Goal: Information Seeking & Learning: Learn about a topic

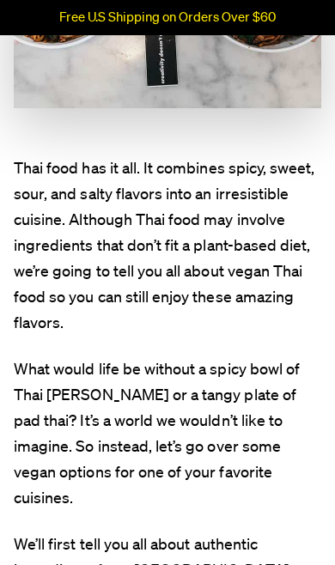
scroll to position [557, 0]
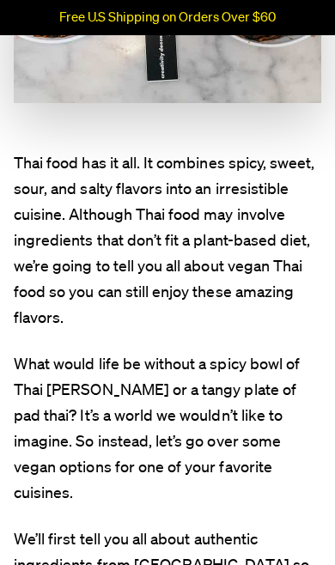
scroll to position [561, 0]
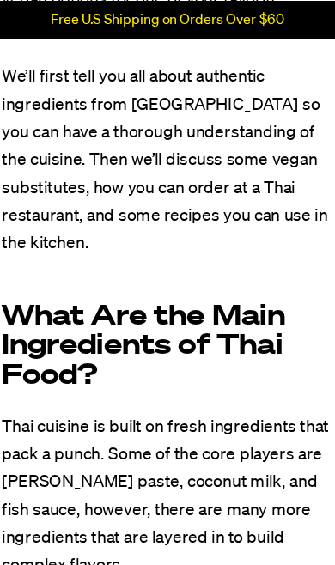
scroll to position [1029, 0]
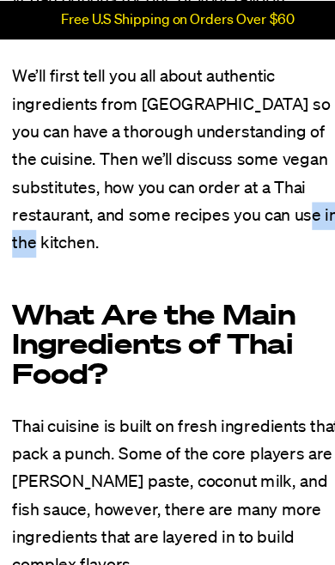
click at [296, 178] on p "We’ll first tell you all about authentic ingredients from [GEOGRAPHIC_DATA] so …" at bounding box center [168, 148] width 308 height 180
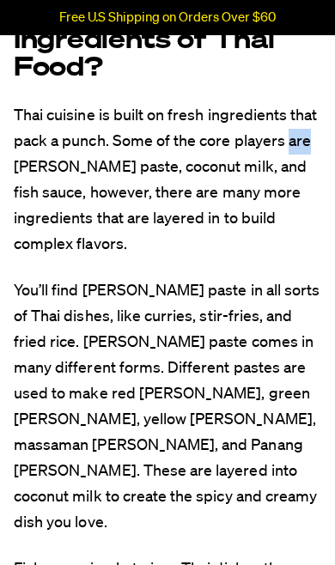
scroll to position [1310, 0]
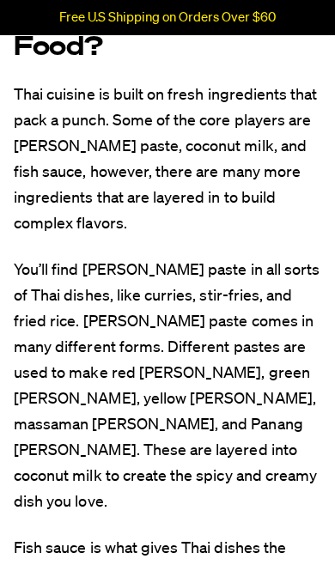
scroll to position [1326, 0]
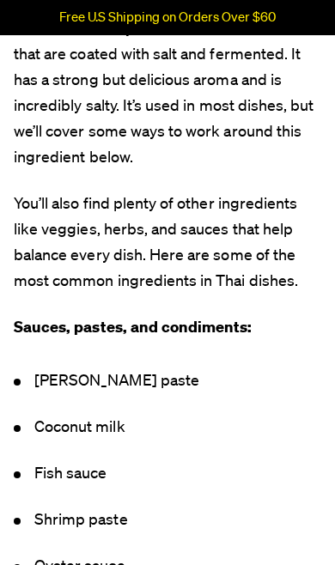
scroll to position [1900, 0]
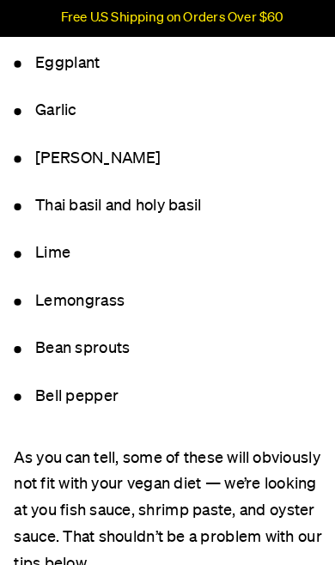
scroll to position [2799, 0]
